Goal: Transaction & Acquisition: Purchase product/service

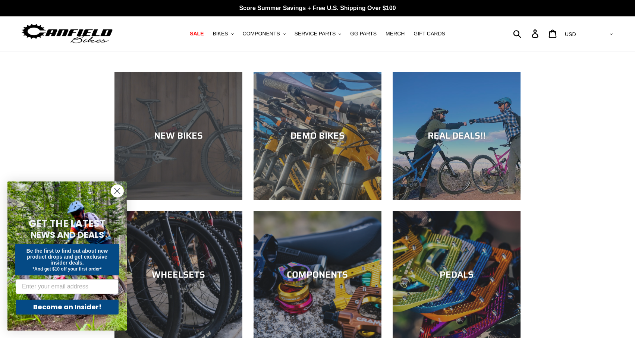
click at [173, 139] on div "NEW BIKES" at bounding box center [178, 135] width 128 height 11
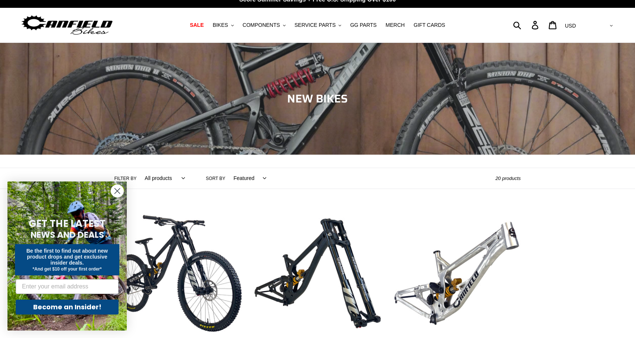
scroll to position [9, 0]
click at [234, 26] on icon ".cls-1{fill:#231f20}" at bounding box center [232, 25] width 3 height 3
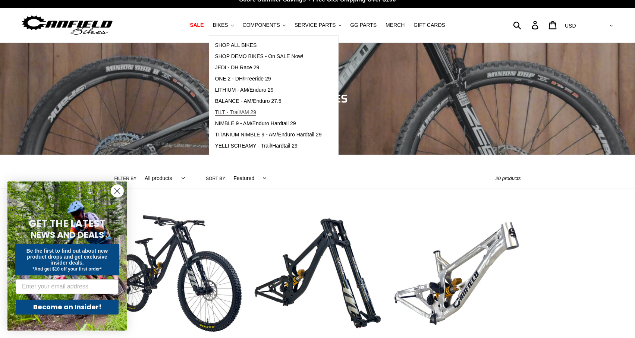
click at [249, 114] on span "TILT - Trail/AM 29" at bounding box center [235, 112] width 41 height 6
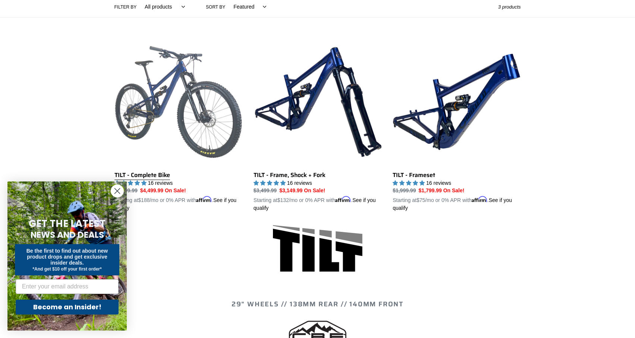
scroll to position [181, 0]
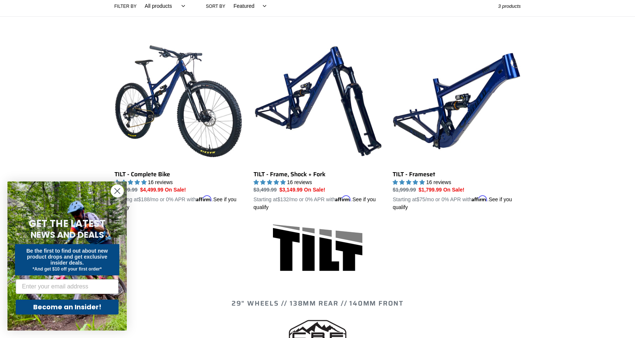
click at [120, 191] on circle "Close dialog" at bounding box center [117, 191] width 12 height 12
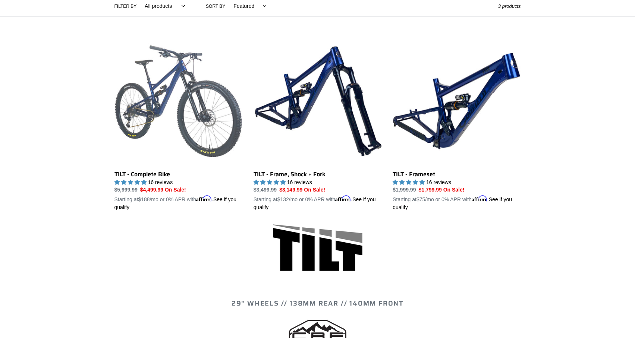
click at [195, 100] on link "TILT - Complete Bike" at bounding box center [178, 124] width 128 height 174
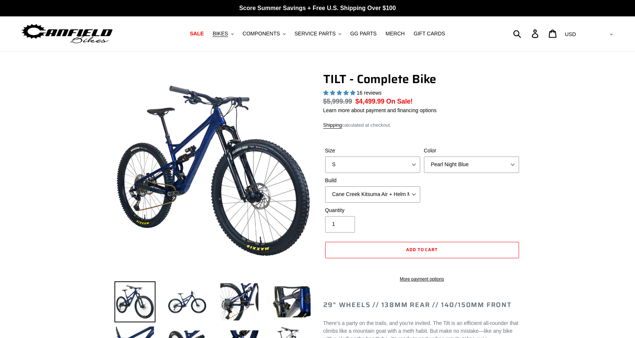
select select "highest-rating"
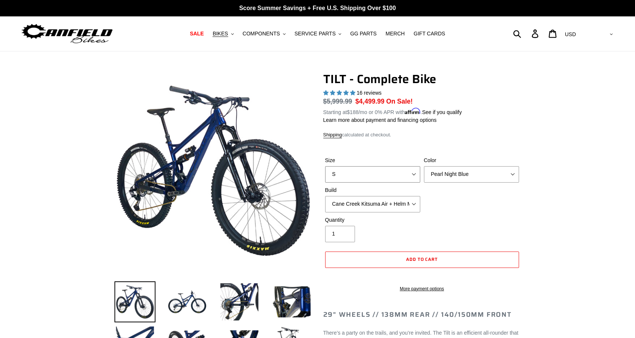
select select "M"
select select "Raw"
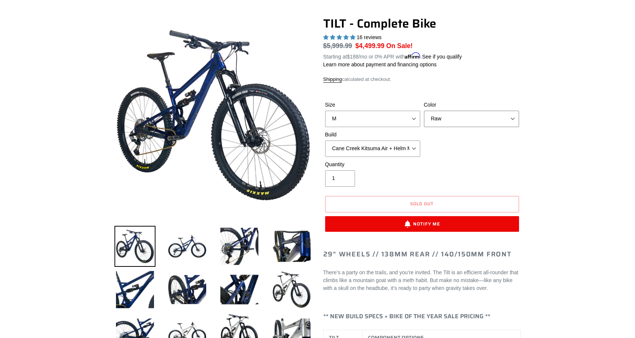
scroll to position [56, 0]
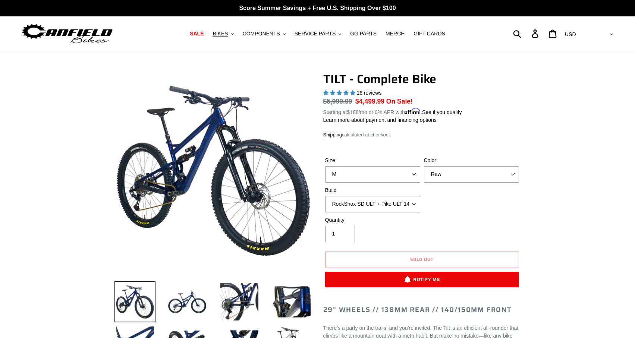
click at [450, 210] on div "Size S M L Color Pearl Night Blue Stealth Silver Raw Build Cane Creek Kitsuma A…" at bounding box center [422, 187] width 198 height 60
select select "Cane Creek Kitsuma Air + Helm MKII 140 + SRAM GX"
click at [94, 33] on img at bounding box center [67, 33] width 93 height 23
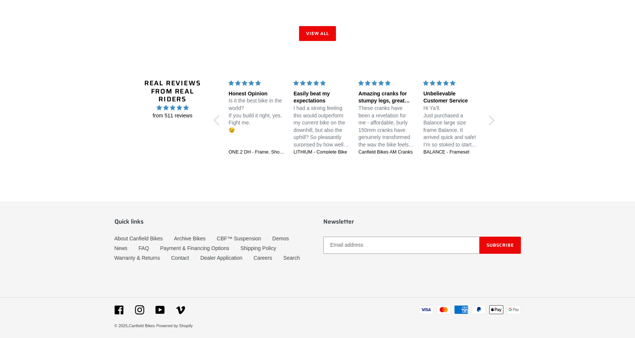
scroll to position [1291, 0]
click at [150, 236] on link "About Canfield Bikes" at bounding box center [138, 239] width 48 height 6
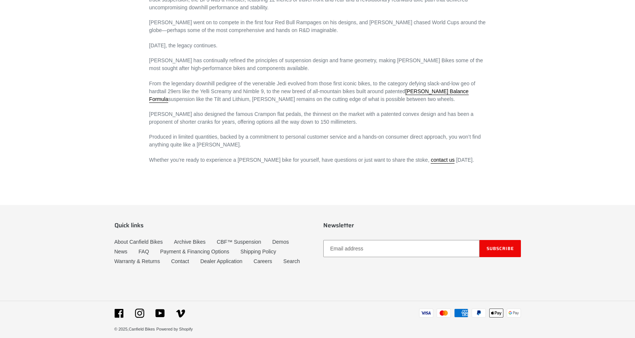
scroll to position [465, 0]
click at [286, 239] on link "Demos" at bounding box center [280, 242] width 16 height 6
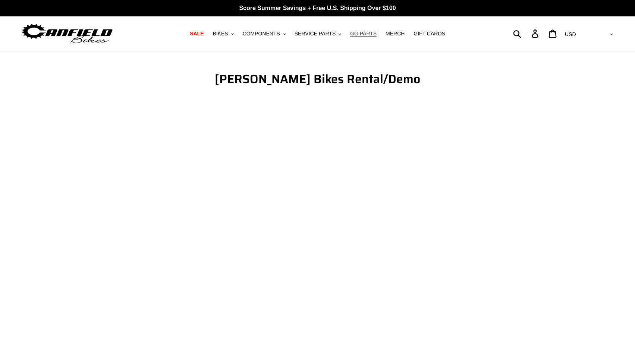
click at [366, 34] on span "GG PARTS" at bounding box center [363, 34] width 26 height 6
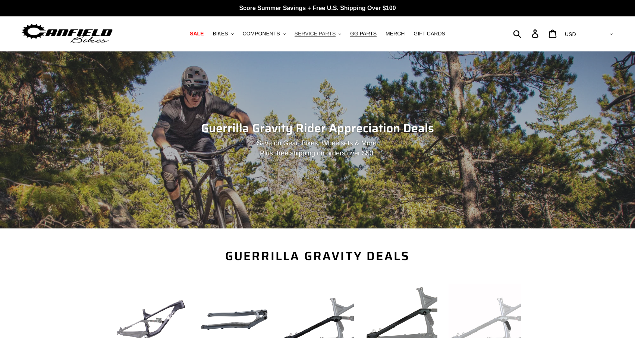
click at [322, 34] on span "SERVICE PARTS" at bounding box center [315, 34] width 41 height 6
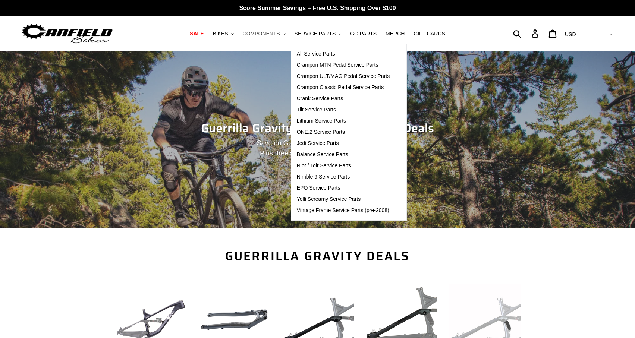
click at [265, 34] on span "COMPONENTS" at bounding box center [261, 34] width 37 height 6
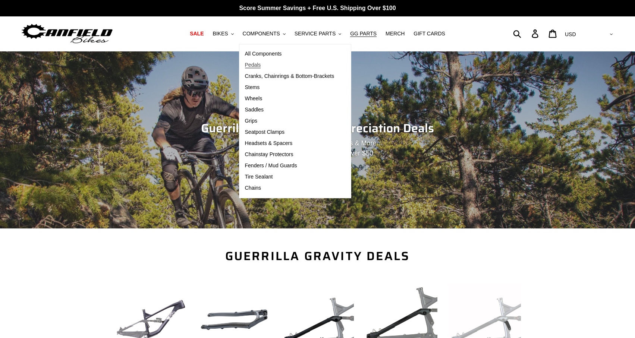
click at [254, 66] on span "Pedals" at bounding box center [253, 65] width 16 height 6
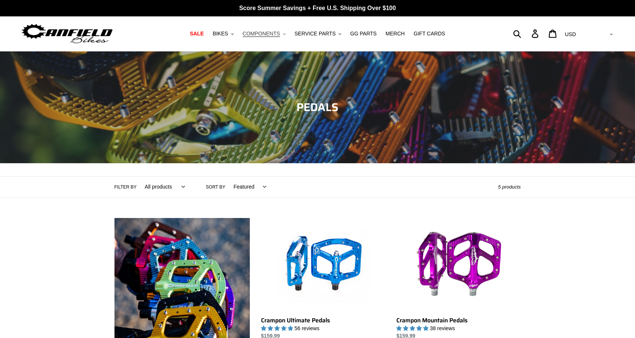
click at [276, 35] on span "COMPONENTS" at bounding box center [261, 34] width 37 height 6
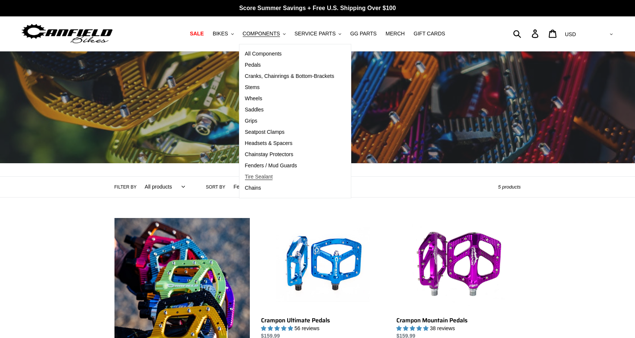
click at [257, 178] on span "Tire Sealant" at bounding box center [259, 177] width 28 height 6
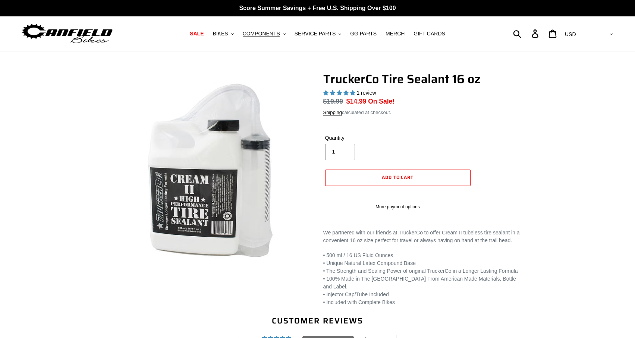
select select "highest-rating"
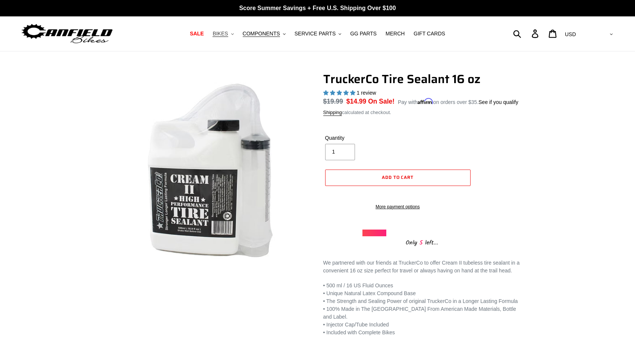
click at [234, 34] on icon ".cls-1{fill:#231f20}" at bounding box center [232, 34] width 3 height 3
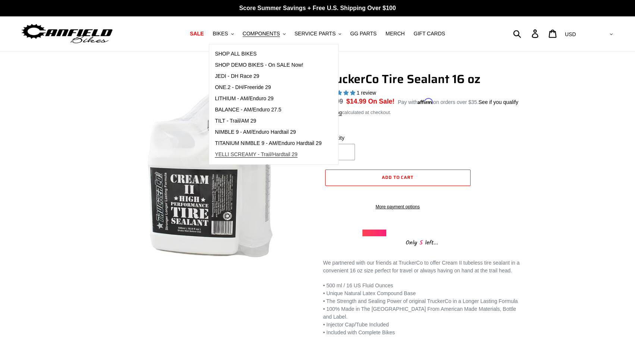
click at [240, 153] on span "YELLI SCREAMY - Trail/Hardtail 29" at bounding box center [256, 154] width 83 height 6
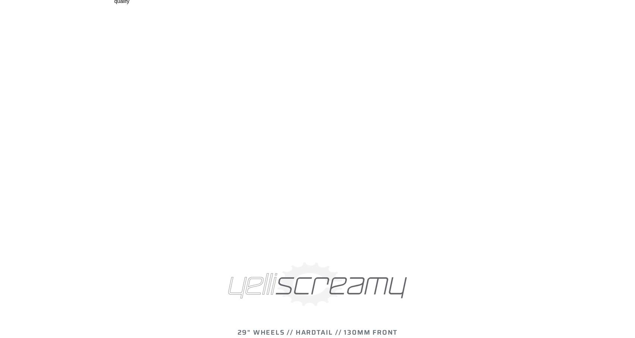
scroll to position [792, 0]
